Goal: Task Accomplishment & Management: Manage account settings

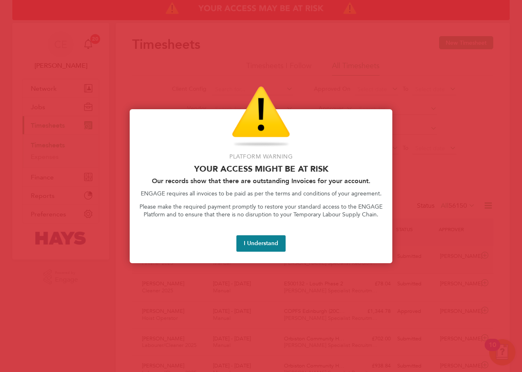
click at [276, 246] on button "I Understand" at bounding box center [260, 243] width 49 height 16
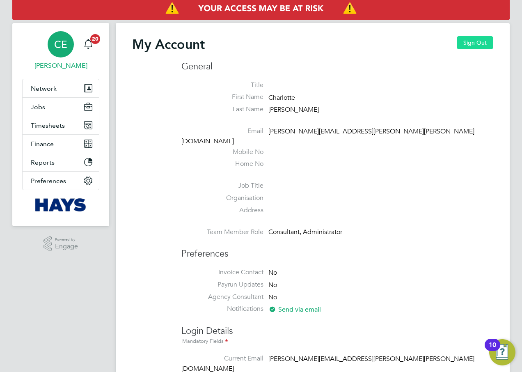
click at [476, 42] on button "Sign Out" at bounding box center [475, 42] width 37 height 13
